Goal: Task Accomplishment & Management: Manage account settings

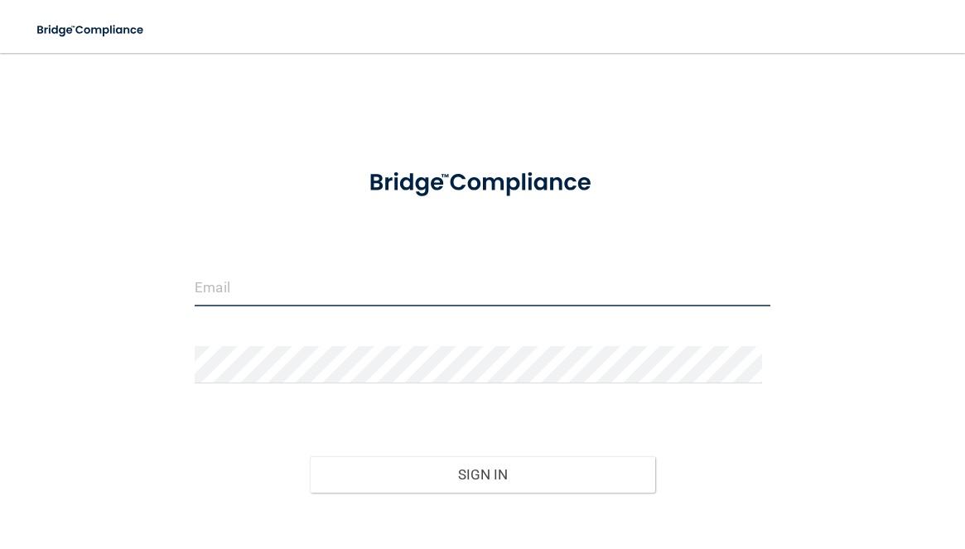
click at [255, 283] on input "email" at bounding box center [482, 287] width 575 height 37
type input "[PERSON_NAME][EMAIL_ADDRESS][DOMAIN_NAME]"
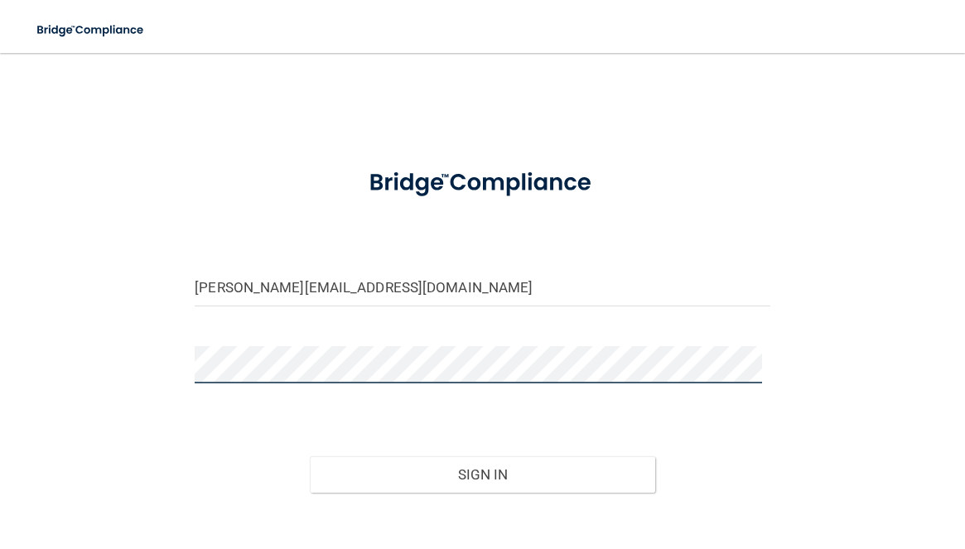
click at [310, 456] on button "Sign In" at bounding box center [482, 474] width 345 height 36
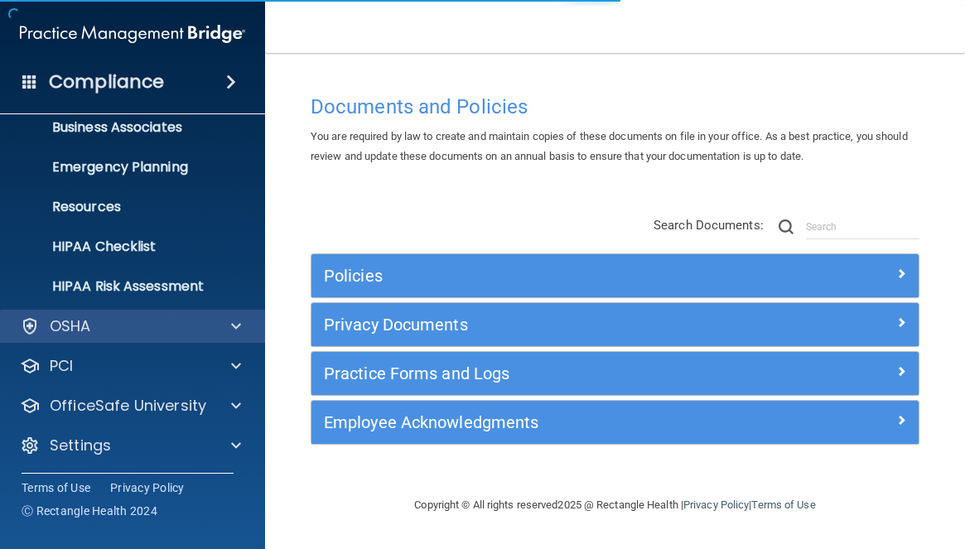
scroll to position [138, 0]
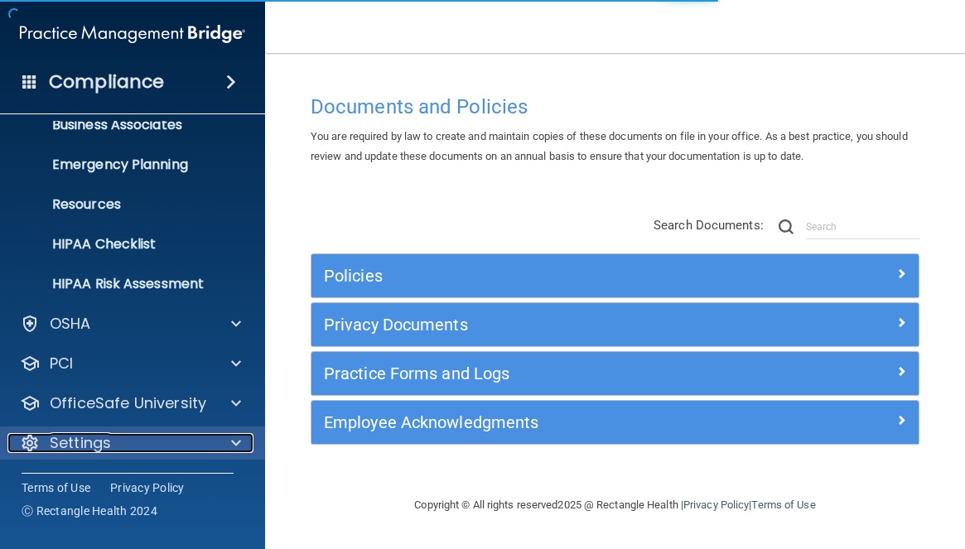
click at [241, 437] on div at bounding box center [233, 443] width 41 height 20
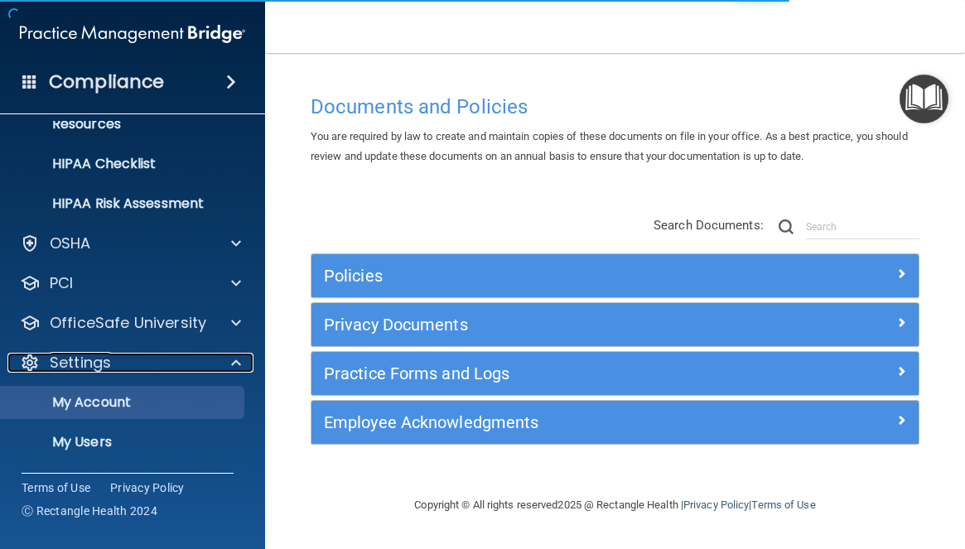
scroll to position [297, 0]
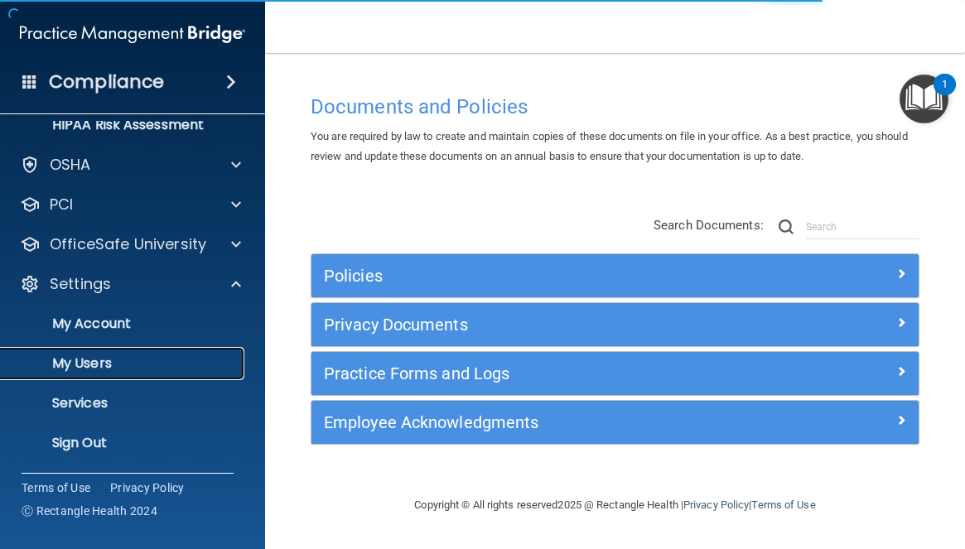
click at [198, 368] on p "My Users" at bounding box center [124, 363] width 226 height 17
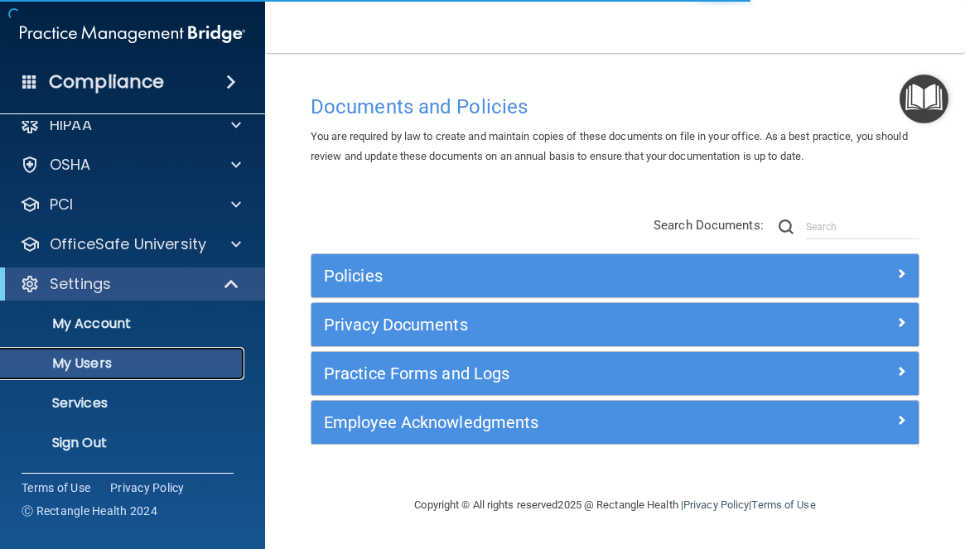
scroll to position [19, 0]
select select "20"
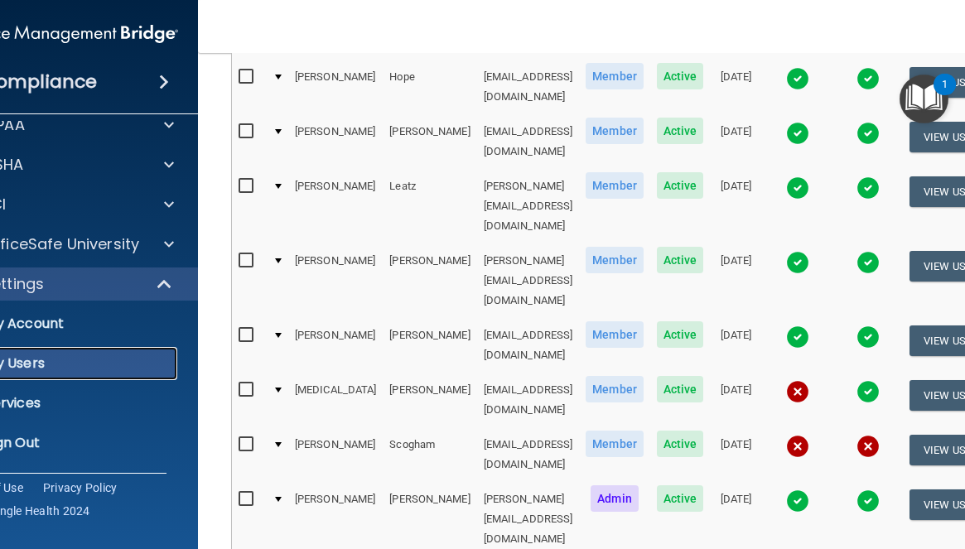
scroll to position [746, 0]
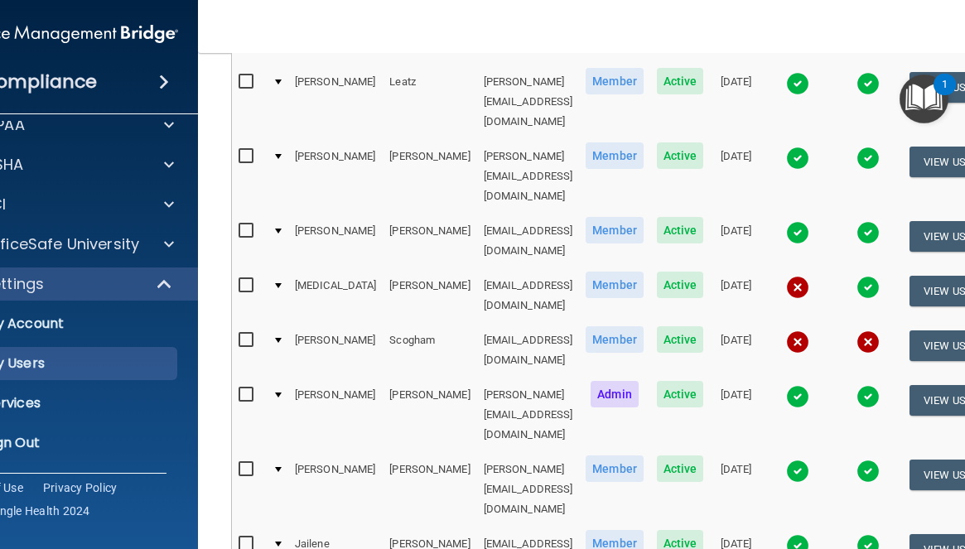
click at [809, 276] on img at bounding box center [797, 287] width 23 height 23
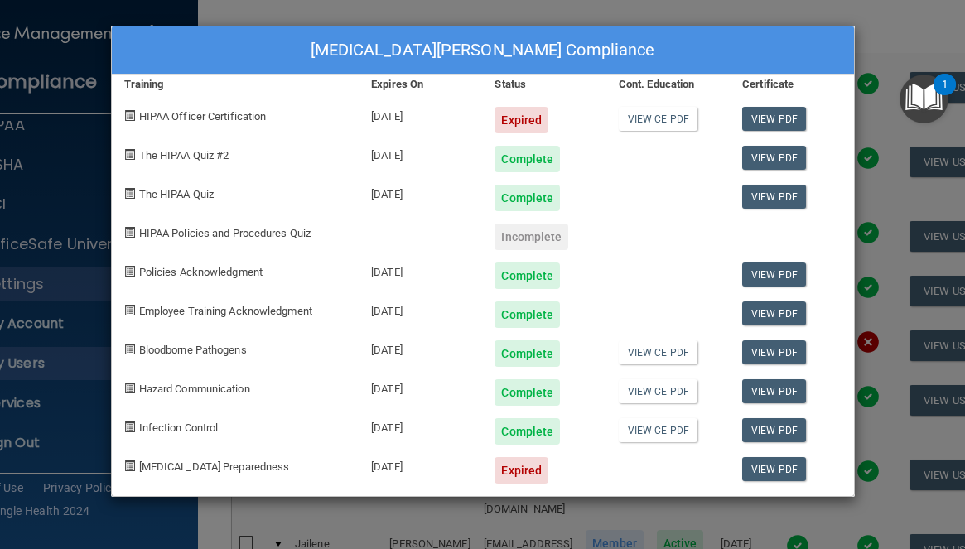
click at [896, 157] on div "[MEDICAL_DATA][PERSON_NAME] Compliance Training Expires On Status Cont. Educati…" at bounding box center [482, 274] width 965 height 549
